Goal: Use online tool/utility

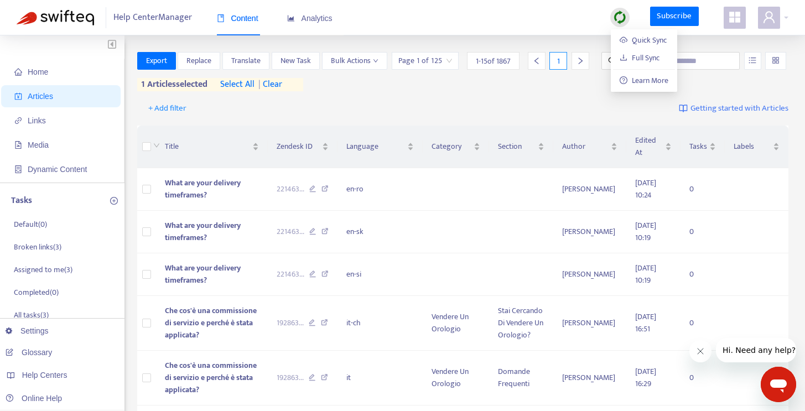
drag, startPoint x: 0, startPoint y: 0, endPoint x: 618, endPoint y: 17, distance: 618.6
click at [618, 17] on img at bounding box center [620, 18] width 14 height 14
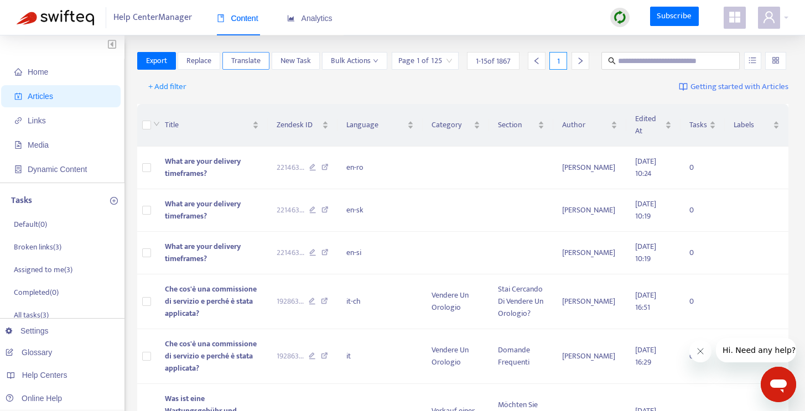
click at [263, 53] on button "Translate" at bounding box center [246, 61] width 47 height 18
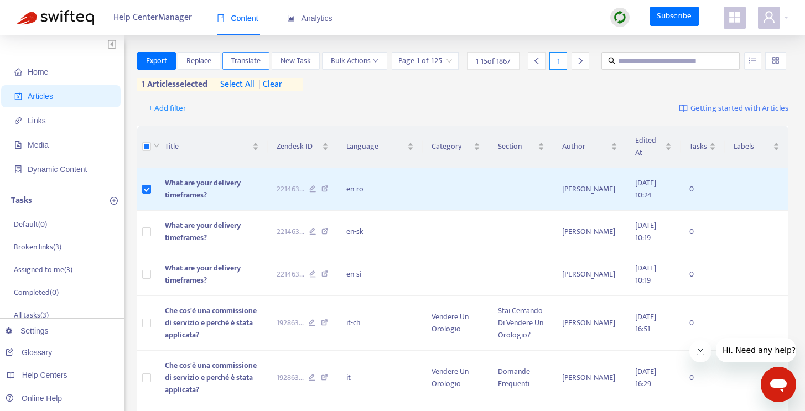
click at [266, 61] on button "Translate" at bounding box center [246, 61] width 47 height 18
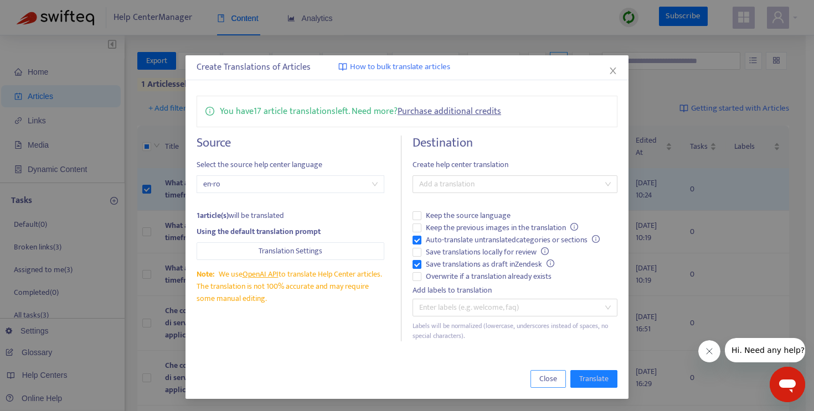
click at [544, 380] on span "Close" at bounding box center [548, 379] width 18 height 12
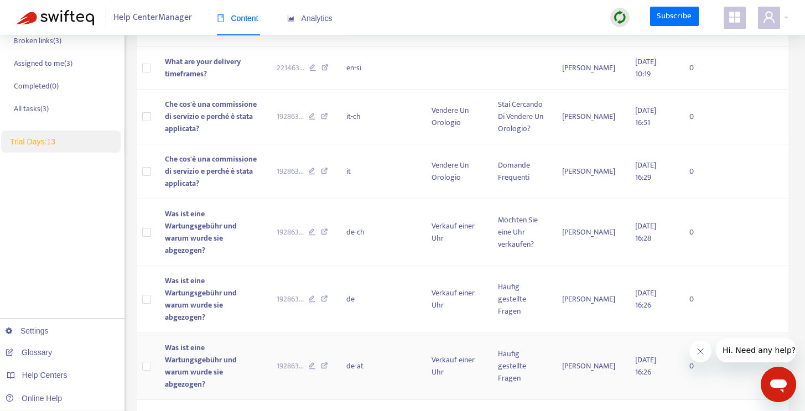
scroll to position [459, 0]
